Goal: Information Seeking & Learning: Find specific fact

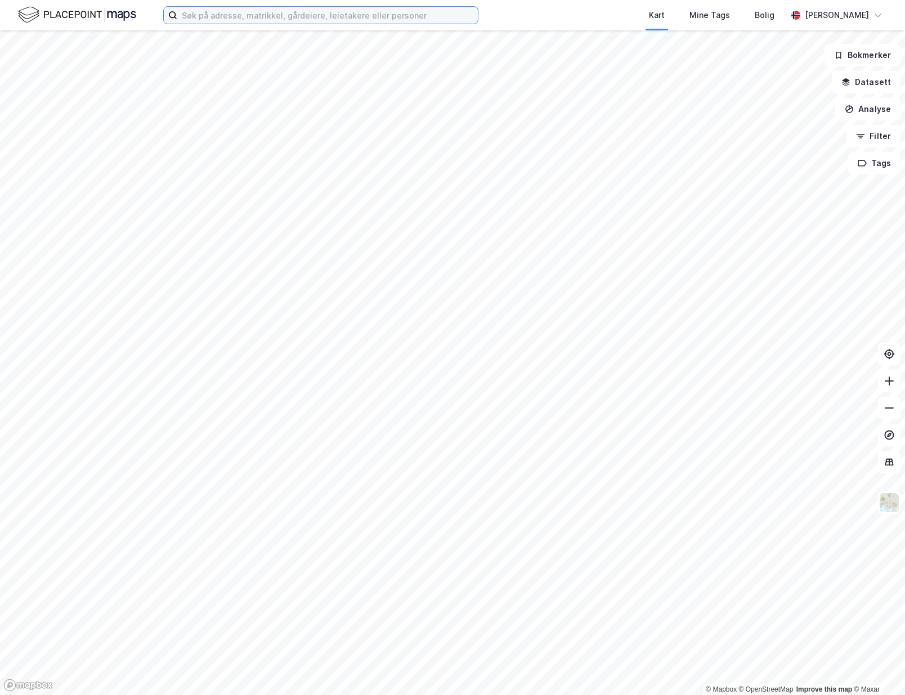
click at [447, 16] on input at bounding box center [327, 15] width 301 height 17
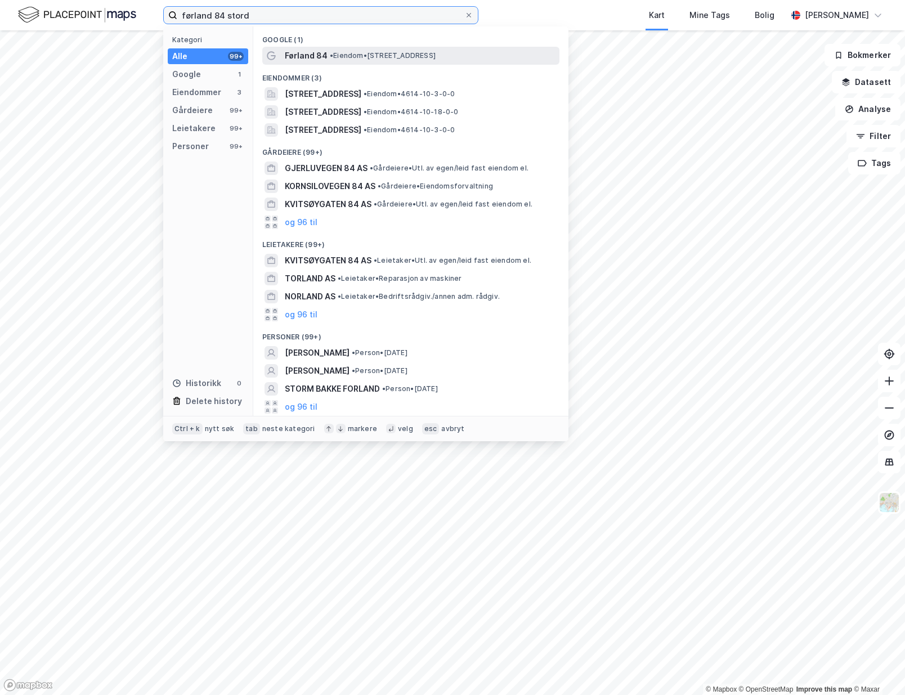
type input "førland 84 stord"
click at [370, 56] on span "• Eiendom • [STREET_ADDRESS]" at bounding box center [383, 55] width 106 height 9
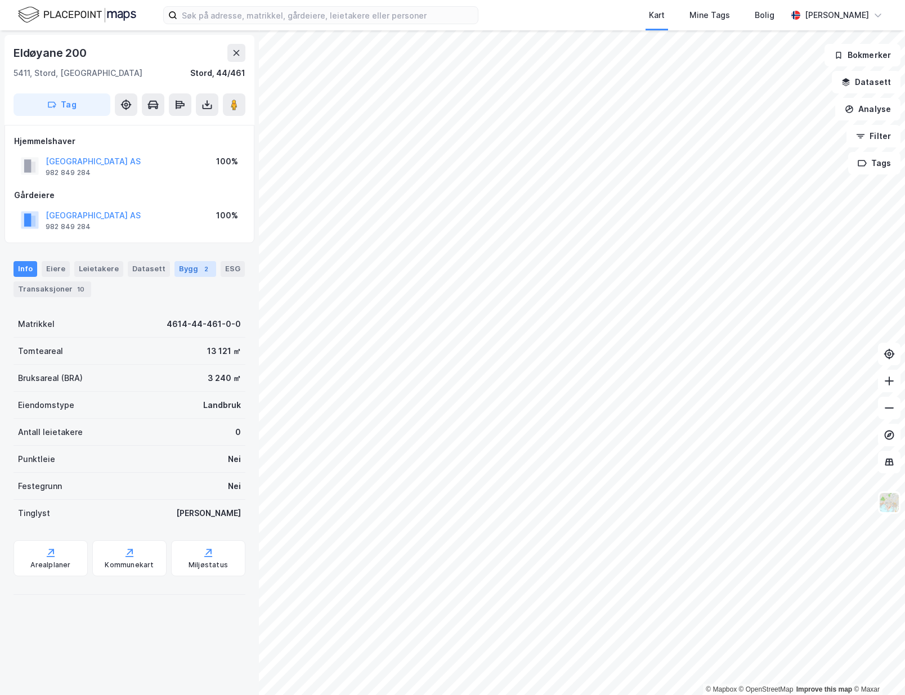
click at [177, 266] on div "Bygg 2" at bounding box center [196, 269] width 42 height 16
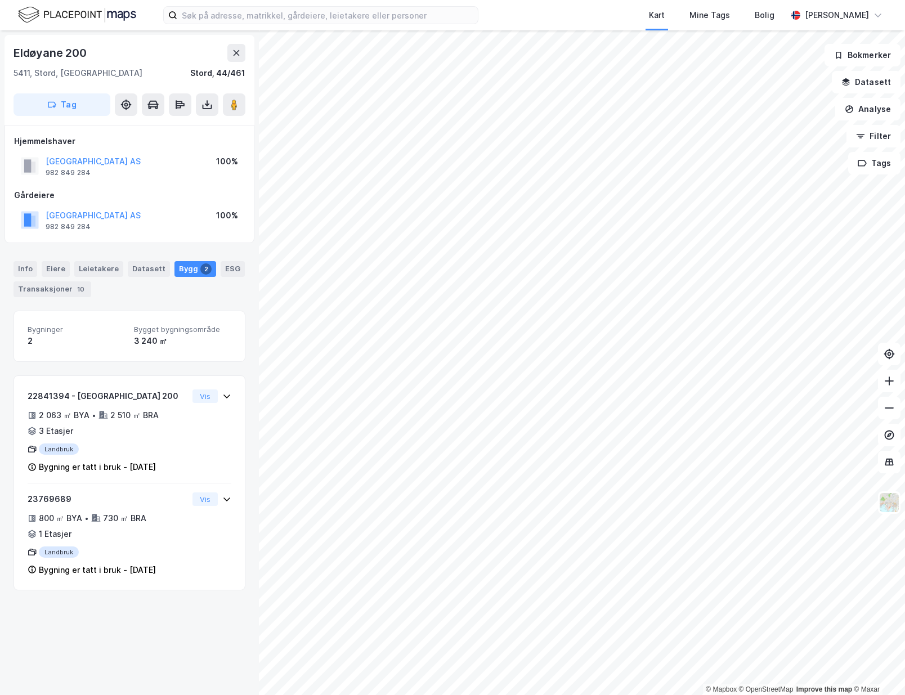
click at [83, 622] on div "[STREET_ADDRESS] Tag Hjemmelshaver [GEOGRAPHIC_DATA] AS 982 849 284 100% Gårdei…" at bounding box center [129, 362] width 259 height 665
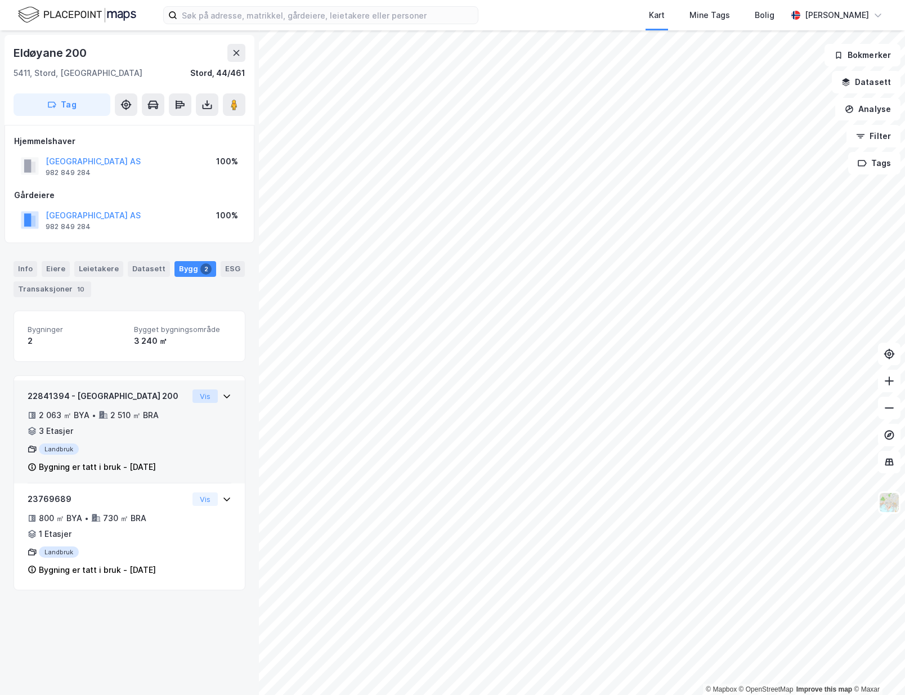
click at [195, 396] on button "Vis" at bounding box center [205, 397] width 25 height 14
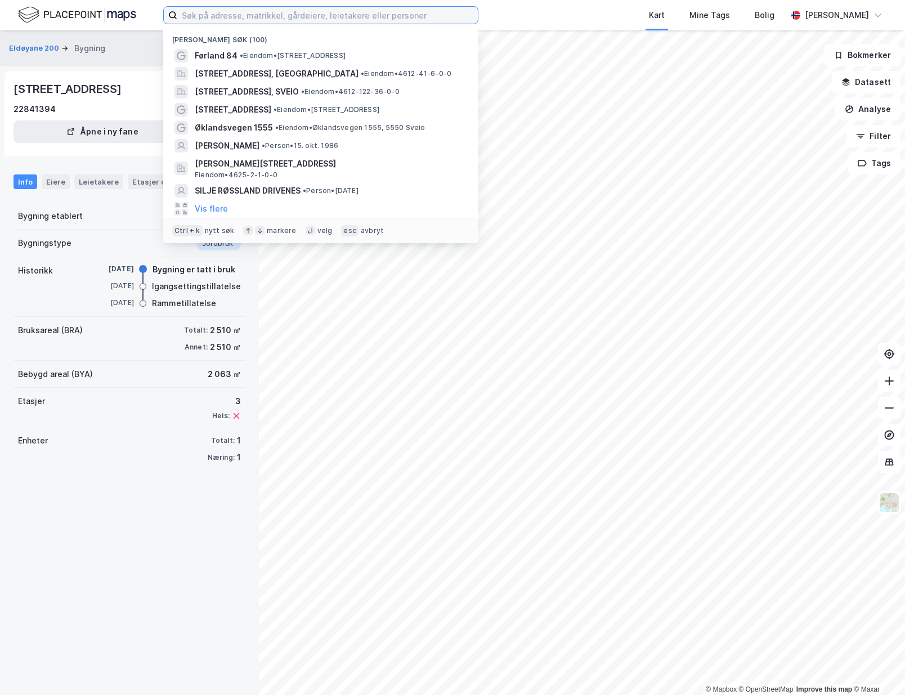
click at [212, 12] on input at bounding box center [327, 15] width 301 height 17
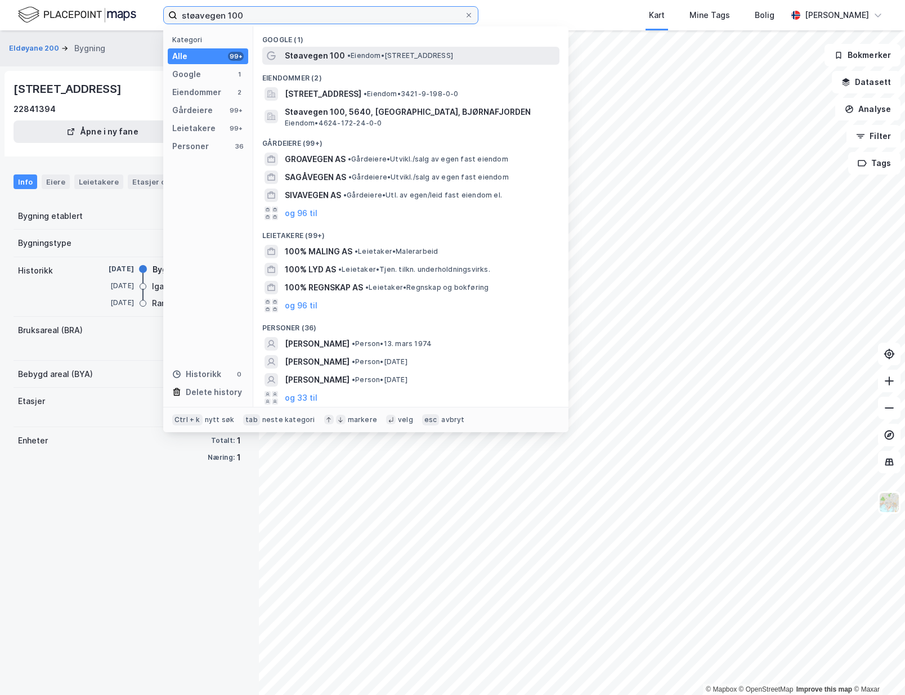
type input "støavegen 100"
click at [340, 51] on span "Støavegen 100" at bounding box center [315, 56] width 60 height 14
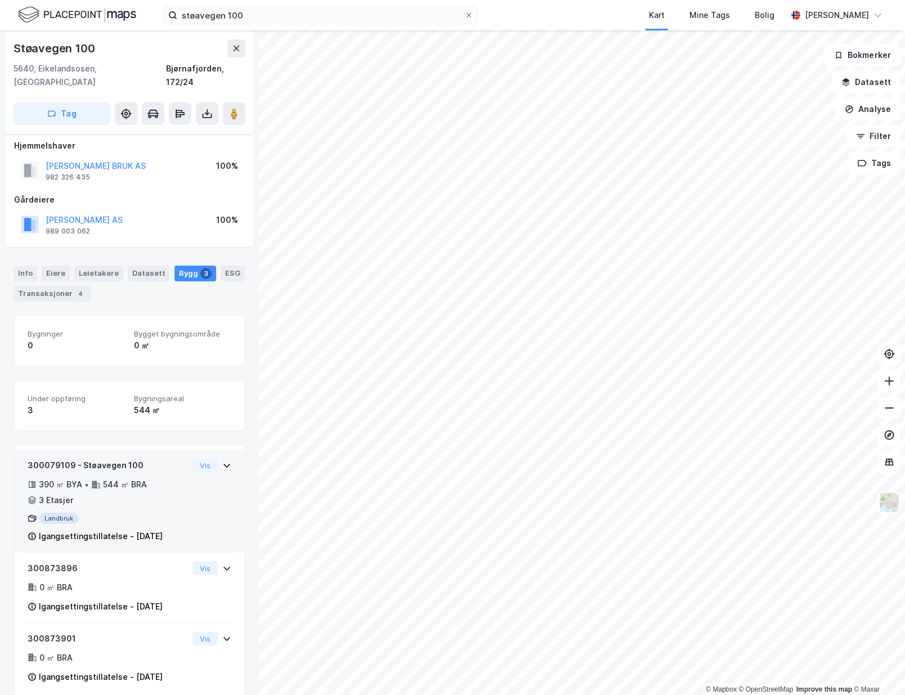
scroll to position [12, 0]
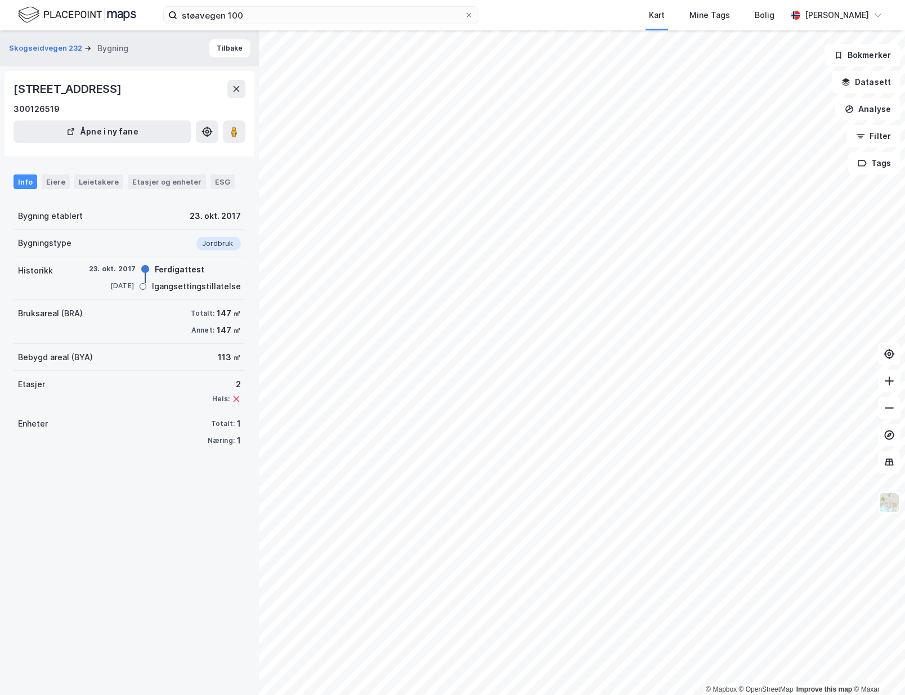
click at [176, 286] on div "Igangsettingstillatelse" at bounding box center [196, 287] width 89 height 14
drag, startPoint x: 168, startPoint y: 267, endPoint x: 180, endPoint y: 269, distance: 11.9
click at [178, 269] on div "Ferdigattest" at bounding box center [180, 270] width 50 height 14
click at [186, 271] on div "Ferdigattest" at bounding box center [180, 270] width 50 height 14
drag, startPoint x: 203, startPoint y: 311, endPoint x: 226, endPoint y: 312, distance: 23.1
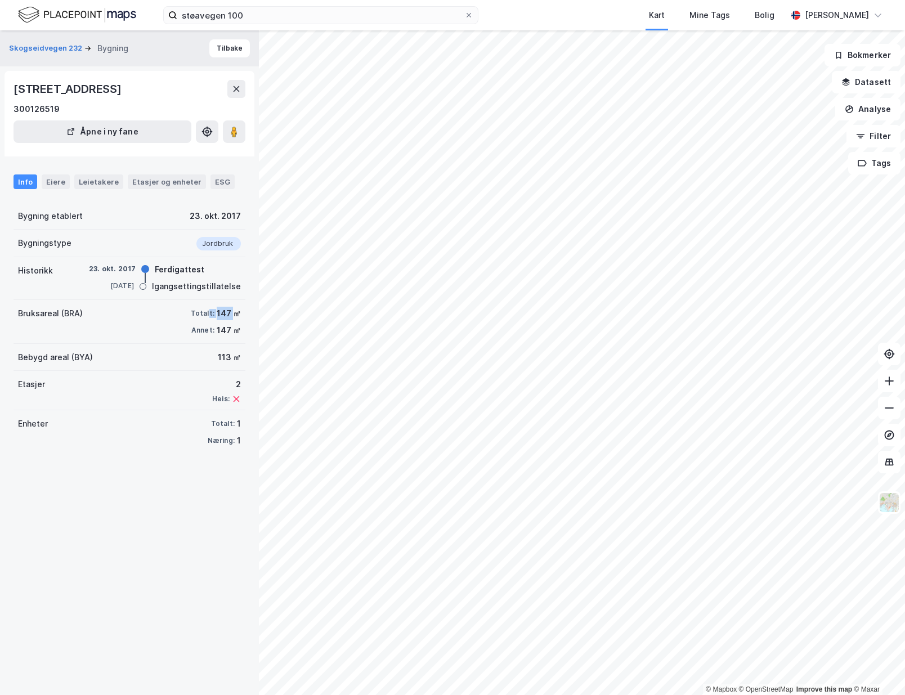
click at [226, 313] on div "Totalt: 147 ㎡" at bounding box center [216, 314] width 50 height 14
click at [229, 312] on div "147 ㎡" at bounding box center [229, 314] width 24 height 14
drag, startPoint x: 225, startPoint y: 313, endPoint x: 207, endPoint y: 313, distance: 17.5
click at [207, 313] on div "Bruksareal (BRA) Totalt: 147 ㎡ Annet: 147 ㎡" at bounding box center [130, 322] width 232 height 44
click at [180, 313] on div "Bruksareal (BRA) Totalt: 147 ㎡ Annet: 147 ㎡" at bounding box center [130, 322] width 232 height 44
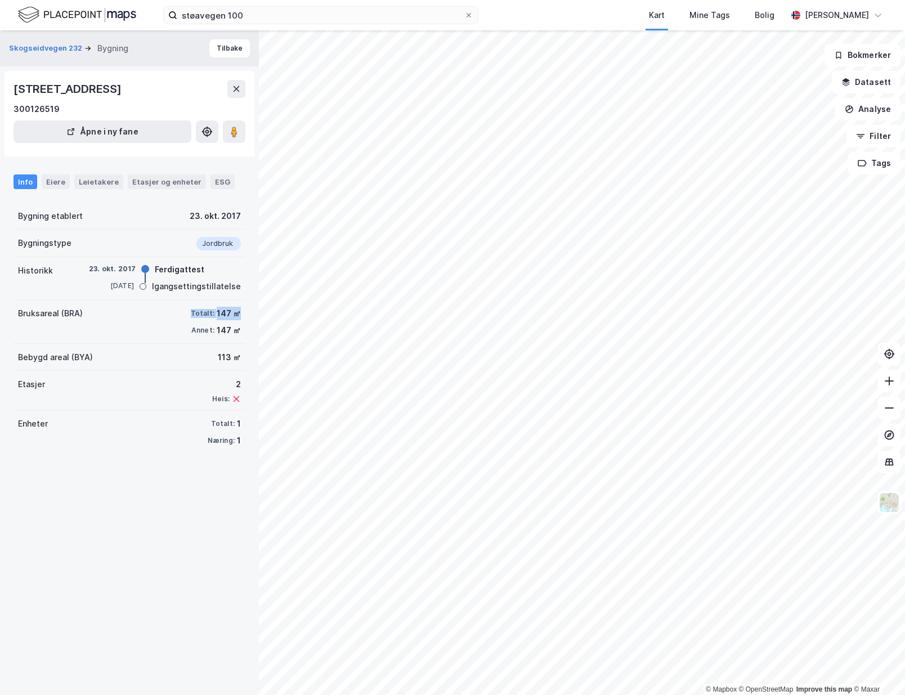
drag, startPoint x: 185, startPoint y: 310, endPoint x: 245, endPoint y: 315, distance: 60.5
click at [245, 311] on div "Skogseidvegen 232 Bygning Tilbake [STREET_ADDRESS] 300126519 Åpne i ny fane Inf…" at bounding box center [129, 362] width 259 height 665
drag, startPoint x: 203, startPoint y: 352, endPoint x: 234, endPoint y: 360, distance: 32.0
click at [234, 360] on div "Bebygd areal (BYA) 113 ㎡" at bounding box center [130, 357] width 232 height 27
click at [158, 361] on div "Bebygd areal (BYA) 113 ㎡" at bounding box center [130, 357] width 232 height 27
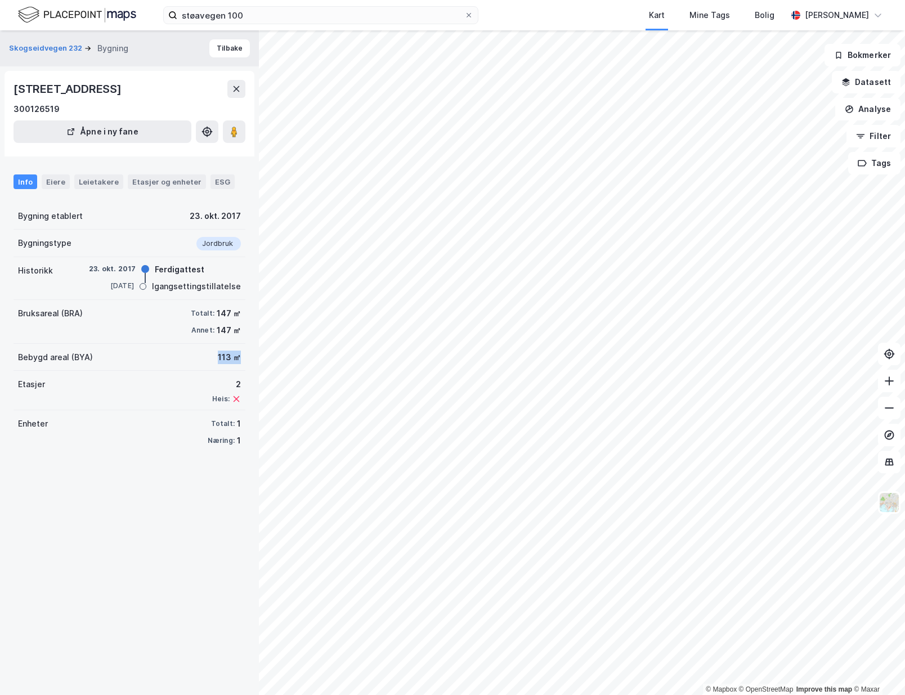
drag, startPoint x: 230, startPoint y: 359, endPoint x: 189, endPoint y: 356, distance: 41.2
click at [194, 356] on div "Bebygd areal (BYA) 113 ㎡" at bounding box center [130, 357] width 232 height 27
click at [180, 356] on div "Bebygd areal (BYA) 113 ㎡" at bounding box center [130, 357] width 232 height 27
click at [218, 357] on div "113 ㎡" at bounding box center [229, 358] width 23 height 14
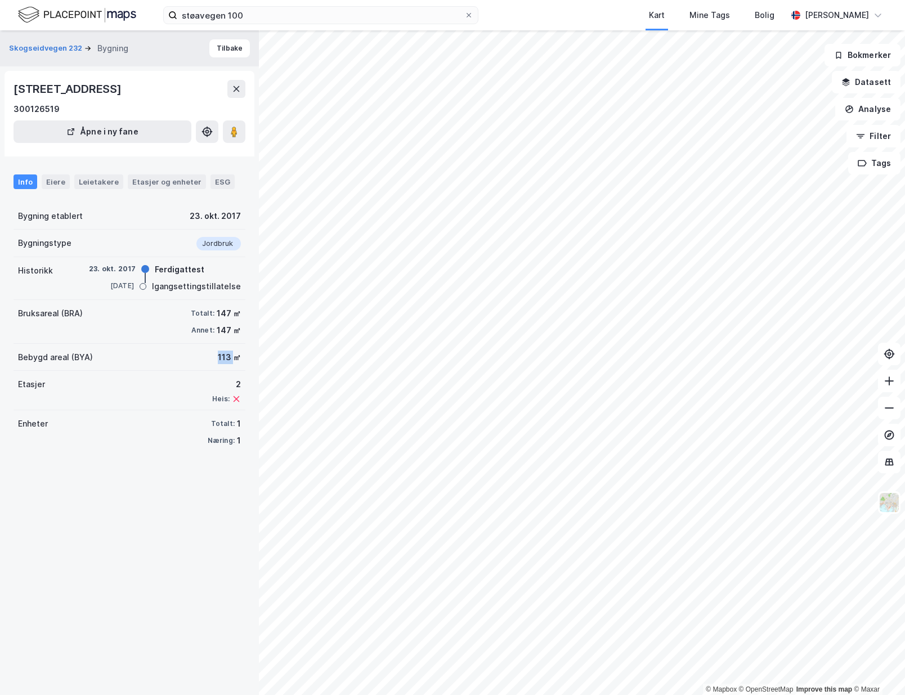
click at [169, 359] on div "Bebygd areal (BYA) 113 ㎡" at bounding box center [130, 357] width 232 height 27
drag, startPoint x: 203, startPoint y: 358, endPoint x: 234, endPoint y: 359, distance: 31.6
click at [234, 359] on div "Bebygd areal (BYA) 113 ㎡" at bounding box center [130, 357] width 232 height 27
click at [186, 361] on div "Bebygd areal (BYA) 113 ㎡" at bounding box center [130, 357] width 232 height 27
click at [188, 357] on div "Bebygd areal (BYA) 113 ㎡" at bounding box center [130, 357] width 232 height 27
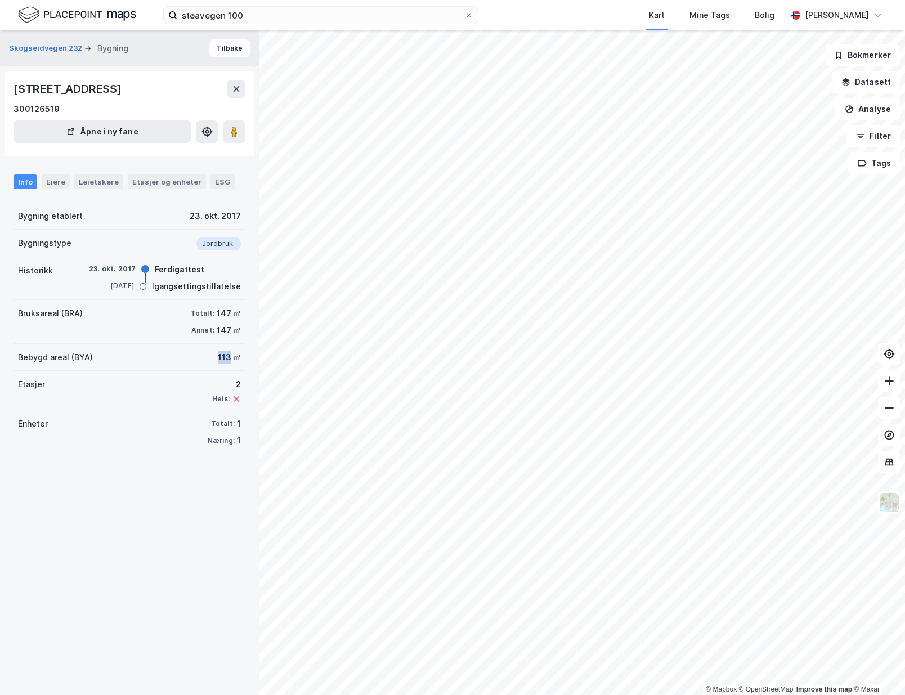
drag, startPoint x: 210, startPoint y: 357, endPoint x: 223, endPoint y: 359, distance: 13.1
click at [223, 359] on div "113 ㎡" at bounding box center [229, 358] width 23 height 14
click at [202, 359] on div "Bebygd areal (BYA) 113 ㎡" at bounding box center [130, 357] width 232 height 27
click at [191, 358] on div "Bebygd areal (BYA) 113 ㎡" at bounding box center [130, 357] width 232 height 27
click at [121, 364] on div "Bebygd areal (BYA) 113 ㎡" at bounding box center [130, 357] width 232 height 27
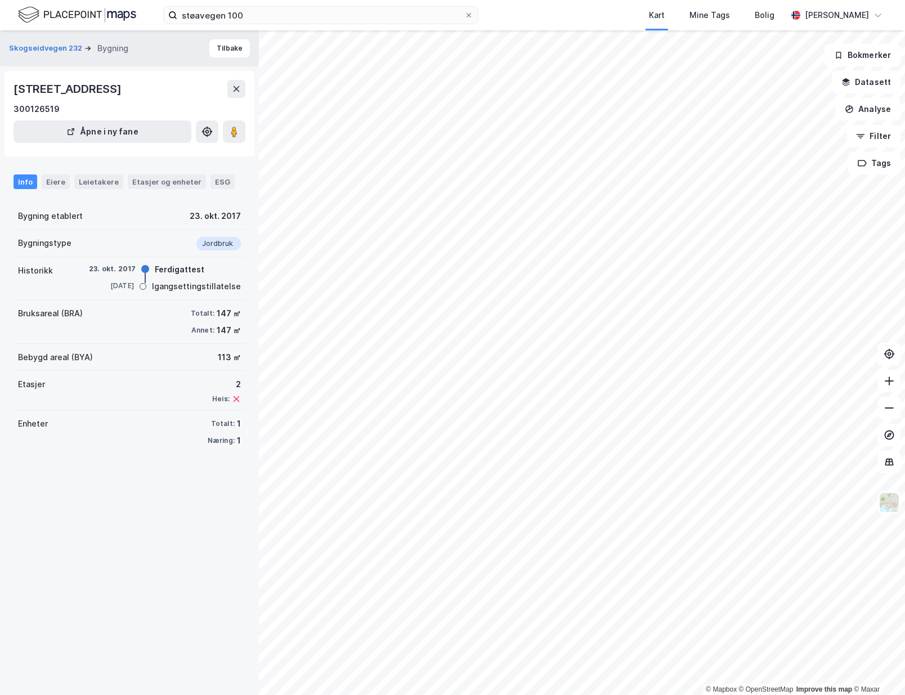
click at [148, 354] on div "Bebygd areal (BYA) 113 ㎡" at bounding box center [130, 357] width 232 height 27
click at [218, 480] on div "Skogseidvegen 232 Bygning Tilbake [STREET_ADDRESS] 300126519 Åpne i ny fane Inf…" at bounding box center [129, 362] width 259 height 665
click at [170, 347] on div "Bebygd areal (BYA) 113 ㎡" at bounding box center [130, 357] width 232 height 27
click at [167, 331] on div "Bruksareal (BRA) Totalt: 147 ㎡ Annet: 147 ㎡" at bounding box center [130, 322] width 232 height 44
click at [167, 352] on div "Bebygd areal (BYA) 113 ㎡" at bounding box center [130, 357] width 232 height 27
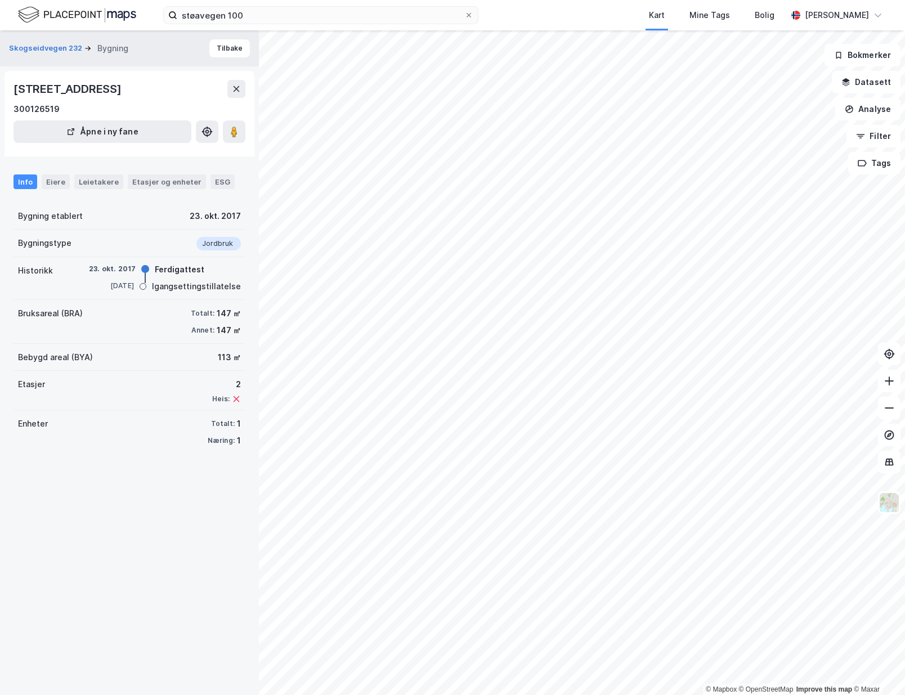
click at [162, 326] on div "Bruksareal (BRA) Totalt: 147 ㎡ Annet: 147 ㎡" at bounding box center [130, 322] width 232 height 44
drag, startPoint x: 92, startPoint y: 289, endPoint x: 136, endPoint y: 293, distance: 43.5
click at [136, 293] on div "[DATE] Igangsettingstillatelse" at bounding box center [165, 287] width 152 height 12
click at [131, 292] on div "[DATE] Igangsettingstillatelse" at bounding box center [165, 287] width 152 height 12
click at [124, 288] on div "[DATE]" at bounding box center [111, 286] width 45 height 10
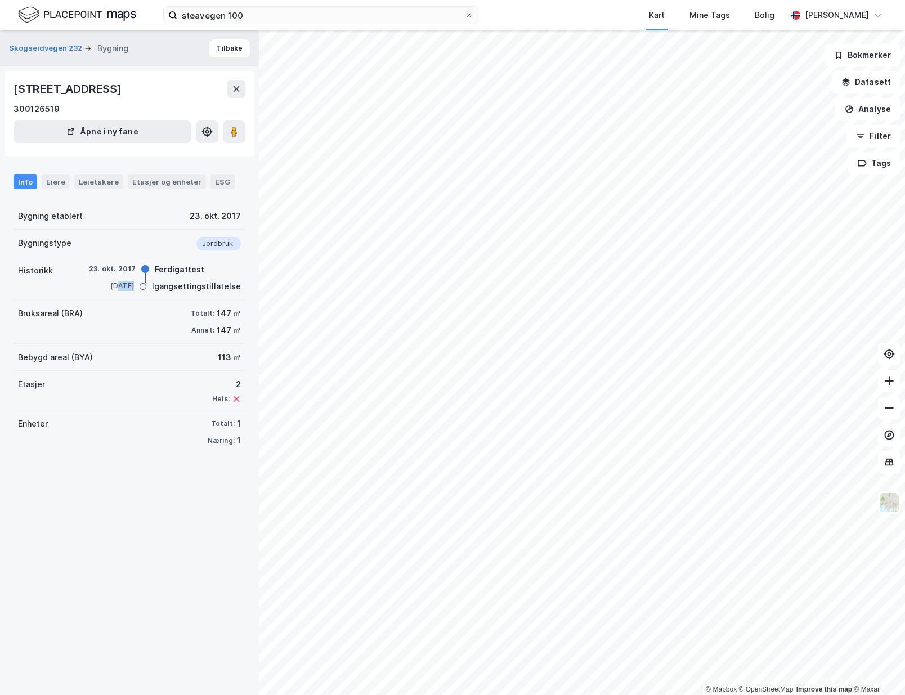
drag, startPoint x: 106, startPoint y: 286, endPoint x: 117, endPoint y: 287, distance: 11.3
click at [117, 287] on div "[DATE]" at bounding box center [111, 286] width 45 height 10
click at [122, 287] on div "[DATE]" at bounding box center [111, 286] width 45 height 10
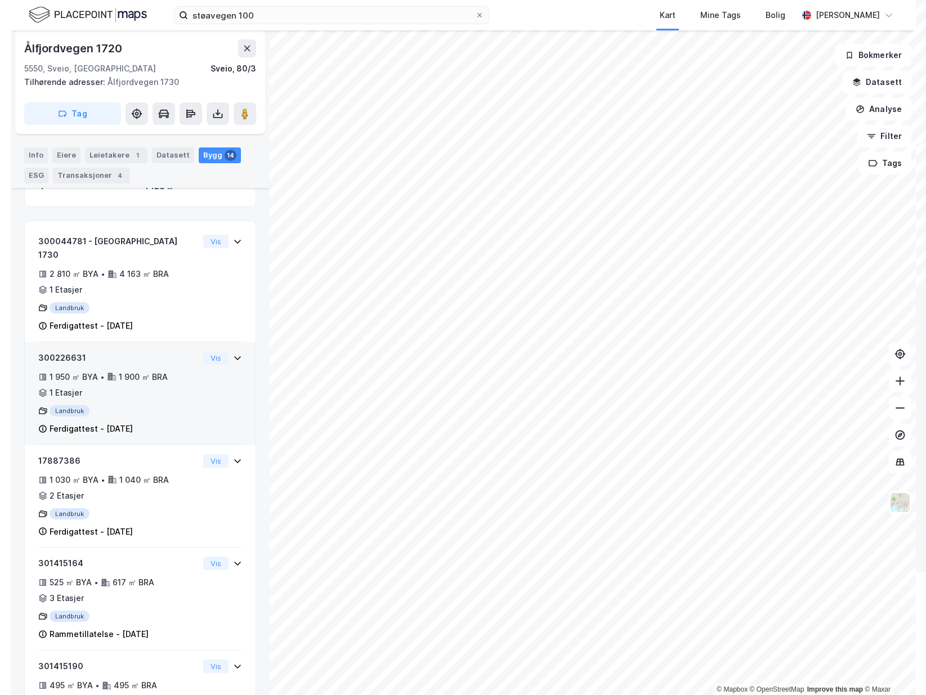
scroll to position [251, 0]
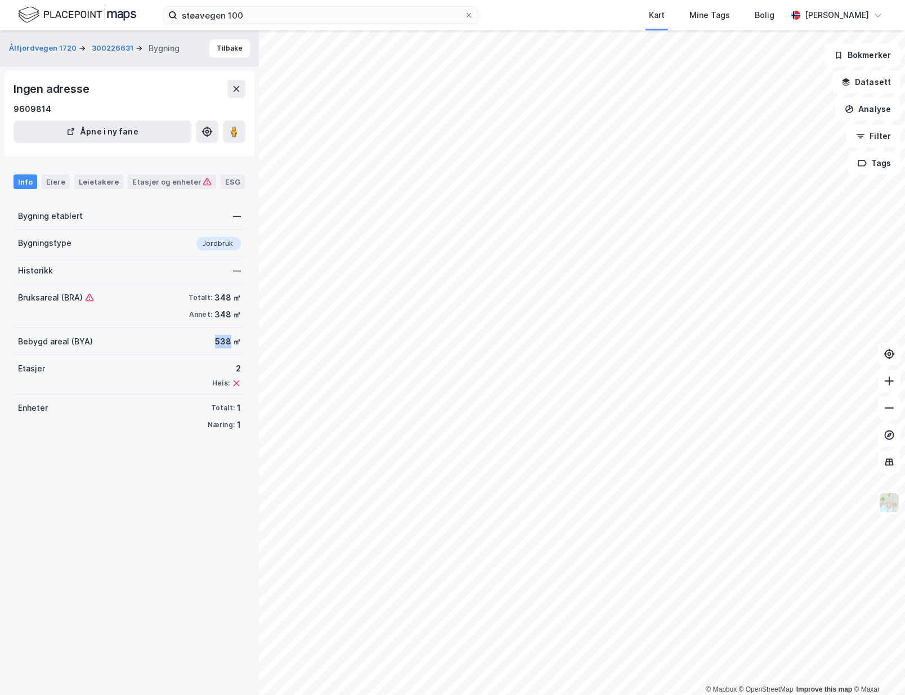
drag, startPoint x: 207, startPoint y: 342, endPoint x: 223, endPoint y: 342, distance: 15.8
click at [223, 342] on div "538 ㎡" at bounding box center [228, 342] width 26 height 14
click at [180, 331] on div "Bebygd areal (BYA) 538 ㎡" at bounding box center [130, 341] width 232 height 27
